Goal: Transaction & Acquisition: Purchase product/service

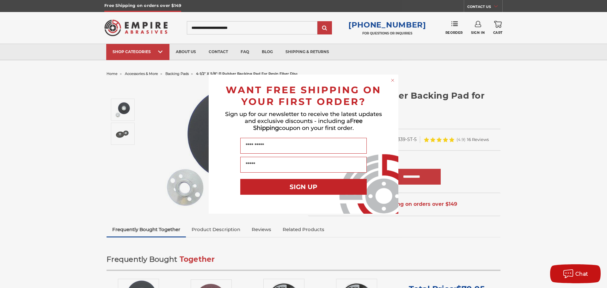
click at [390, 80] on icon "Close dialog" at bounding box center [393, 80] width 6 height 6
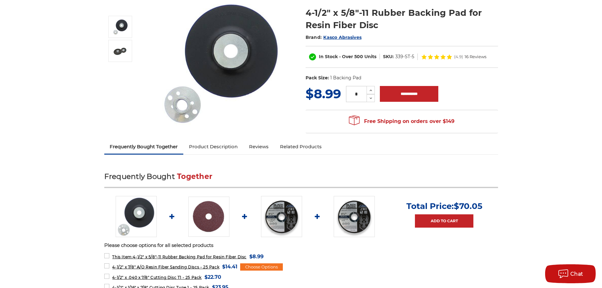
scroll to position [190, 0]
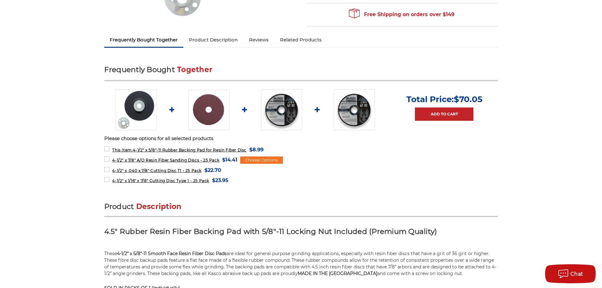
click at [209, 110] on img at bounding box center [208, 110] width 41 height 40
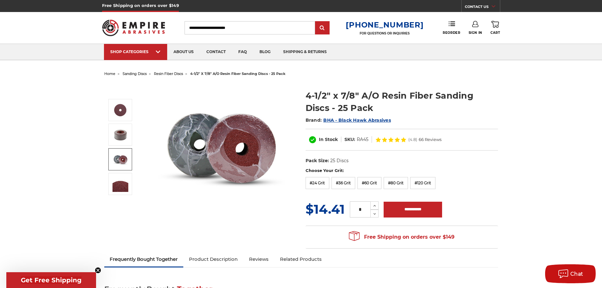
click at [125, 157] on img at bounding box center [121, 159] width 16 height 16
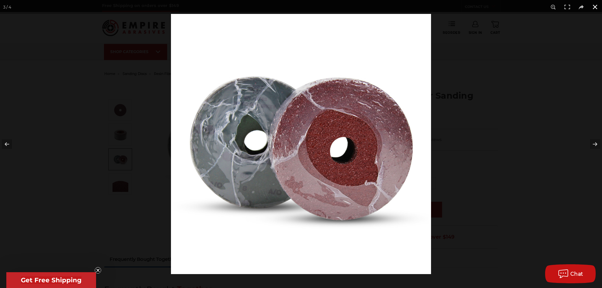
click at [596, 9] on button at bounding box center [595, 7] width 14 height 14
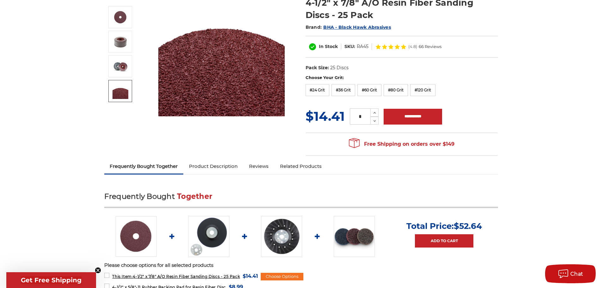
scroll to position [32, 0]
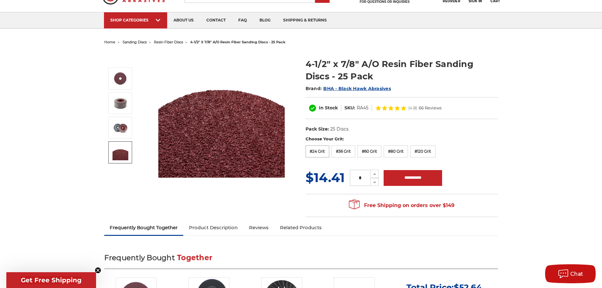
click at [324, 151] on label "#24 Grit" at bounding box center [318, 151] width 24 height 12
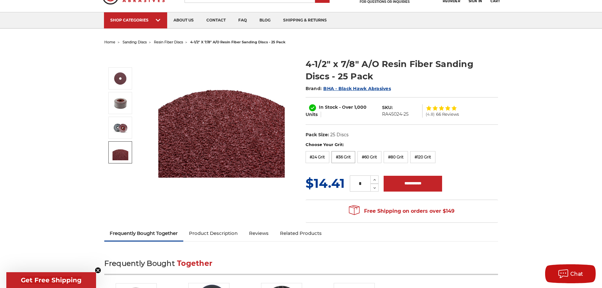
click at [343, 159] on label "#36 Grit" at bounding box center [344, 157] width 24 height 12
click at [324, 160] on label "#24 Grit" at bounding box center [318, 157] width 24 height 12
